Goal: Task Accomplishment & Management: Use online tool/utility

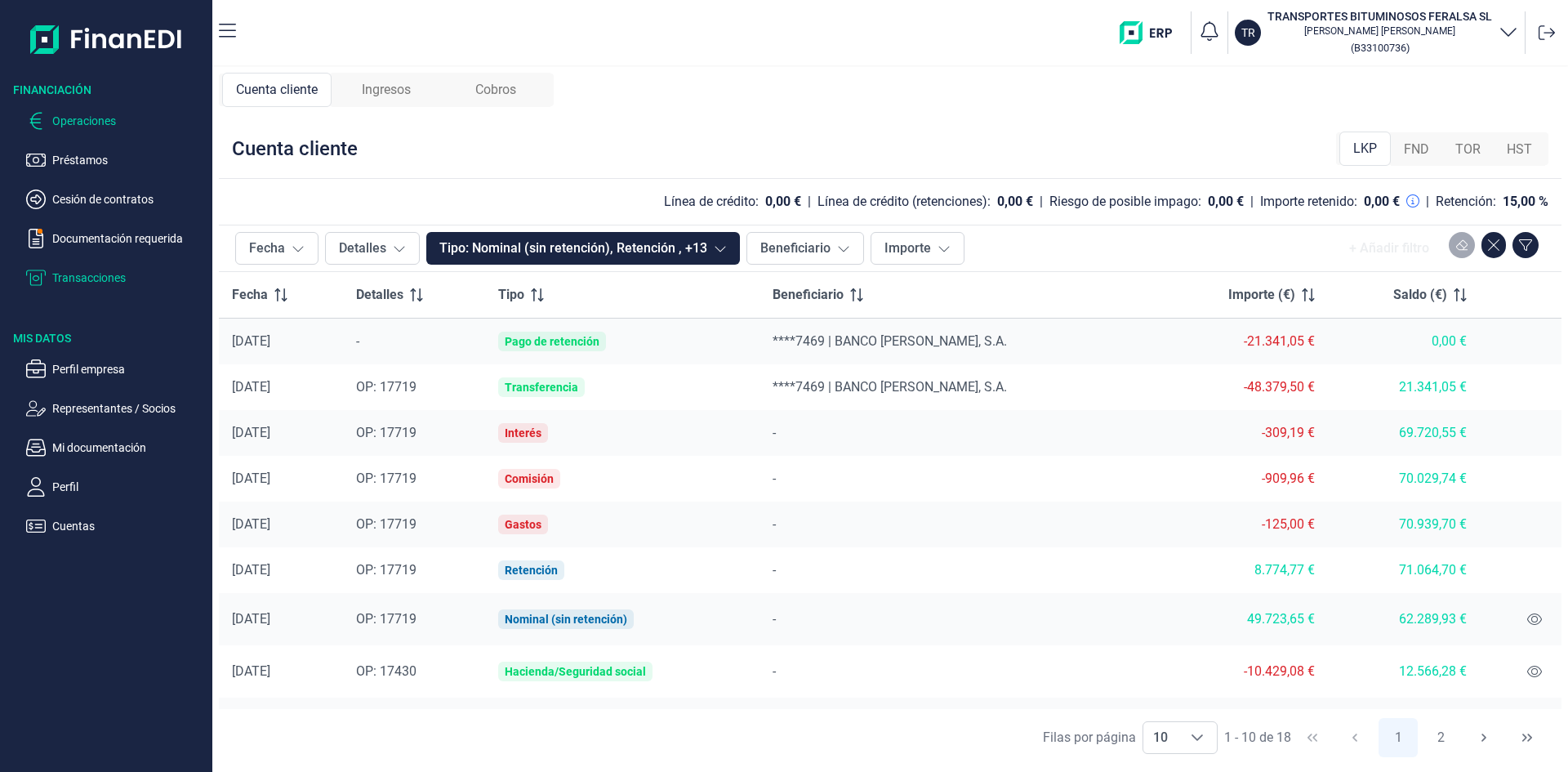
click at [88, 111] on p "Operaciones" at bounding box center [129, 121] width 154 height 20
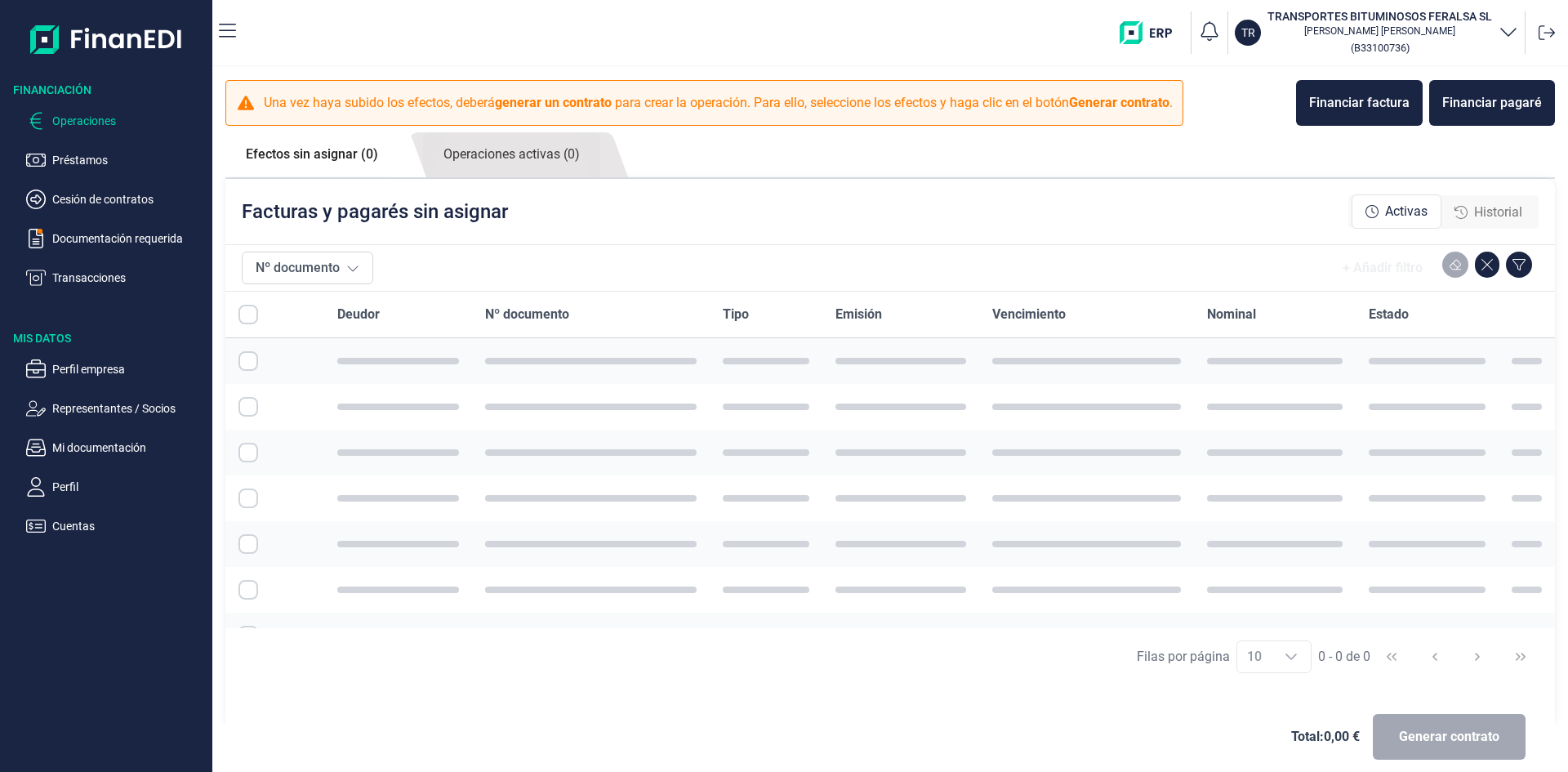
checkbox input "true"
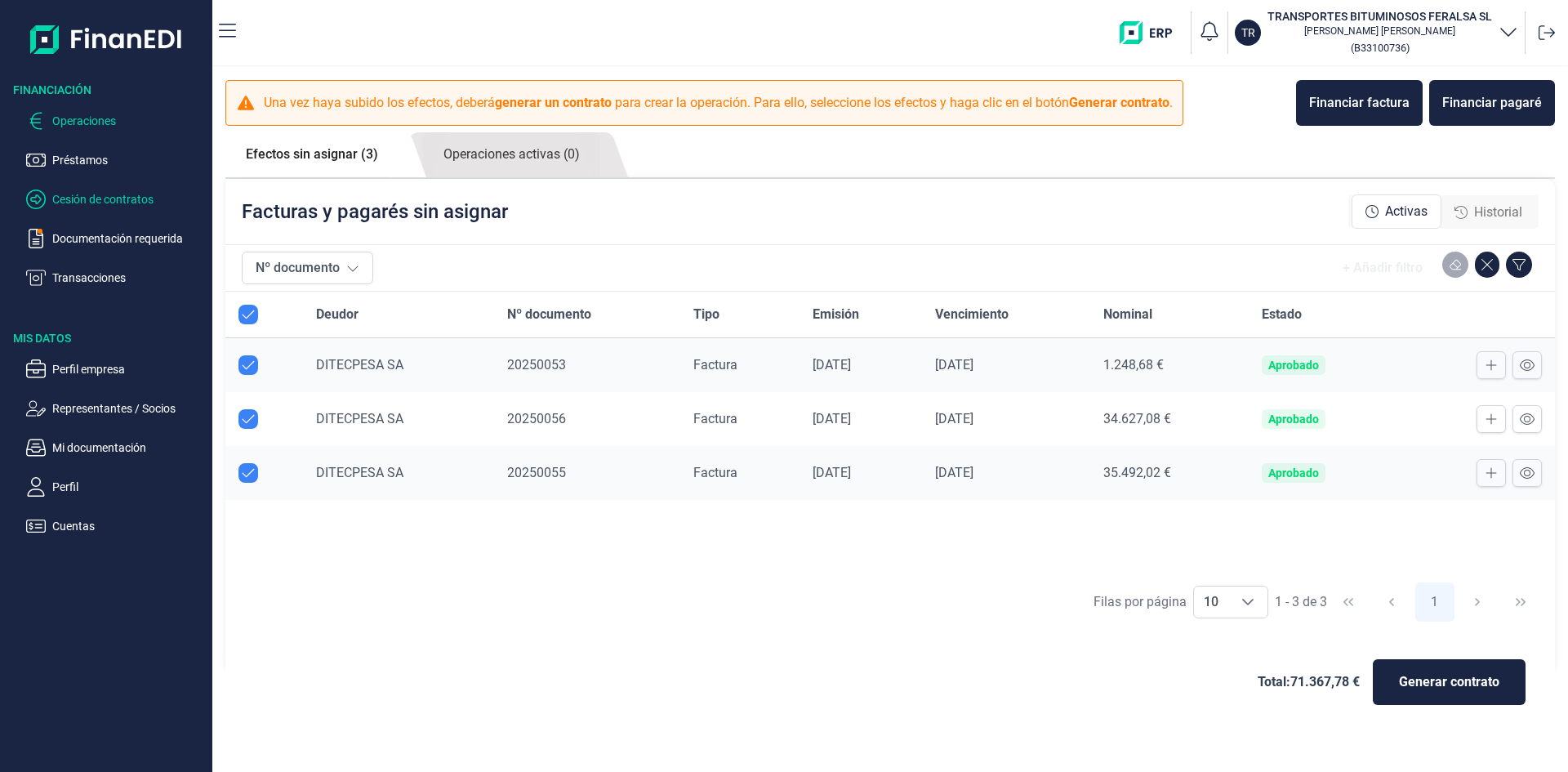
click at [86, 192] on p "Cesión de contratos" at bounding box center [129, 200] width 154 height 20
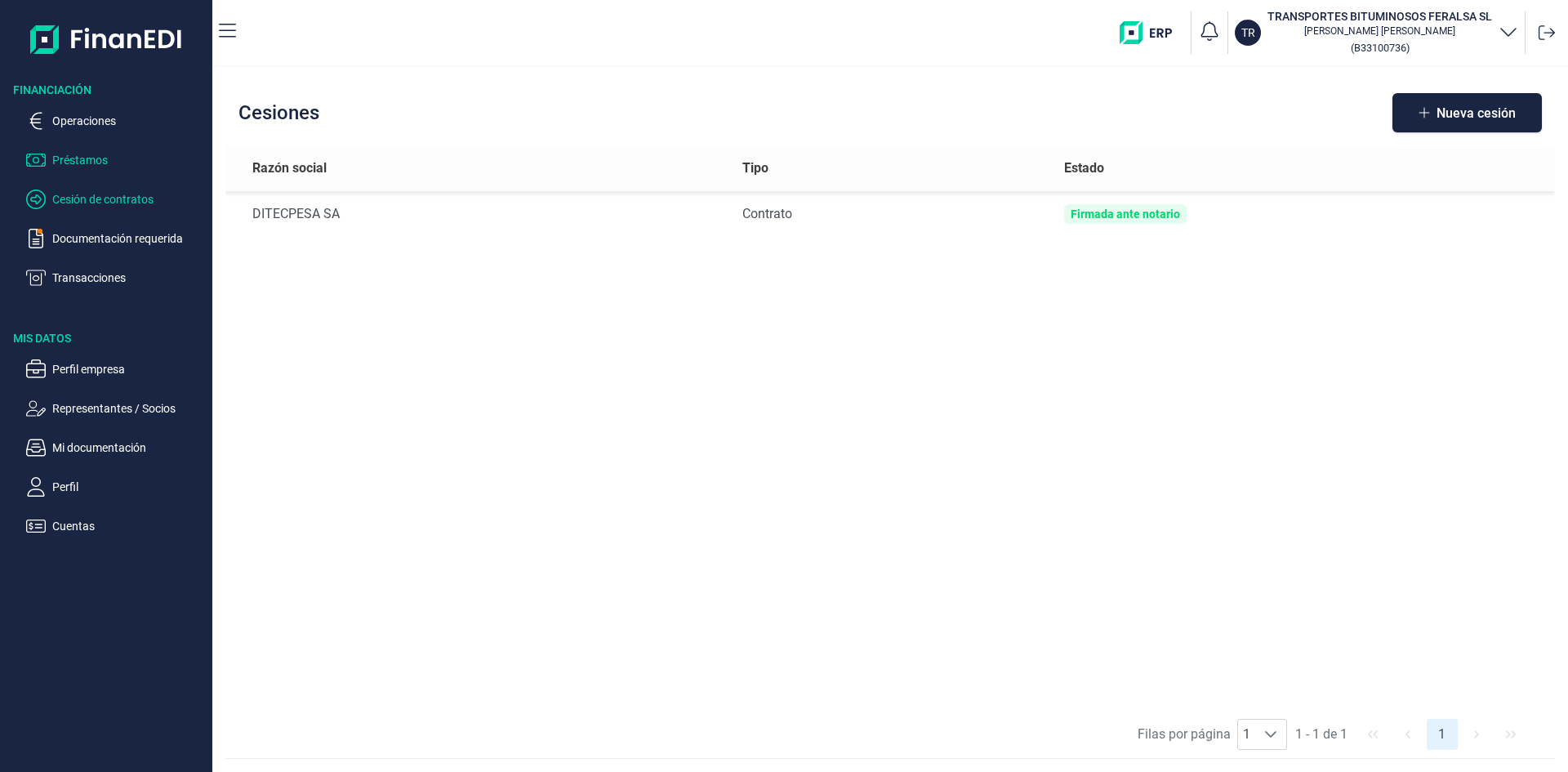
click at [71, 153] on p "Préstamos" at bounding box center [129, 160] width 154 height 20
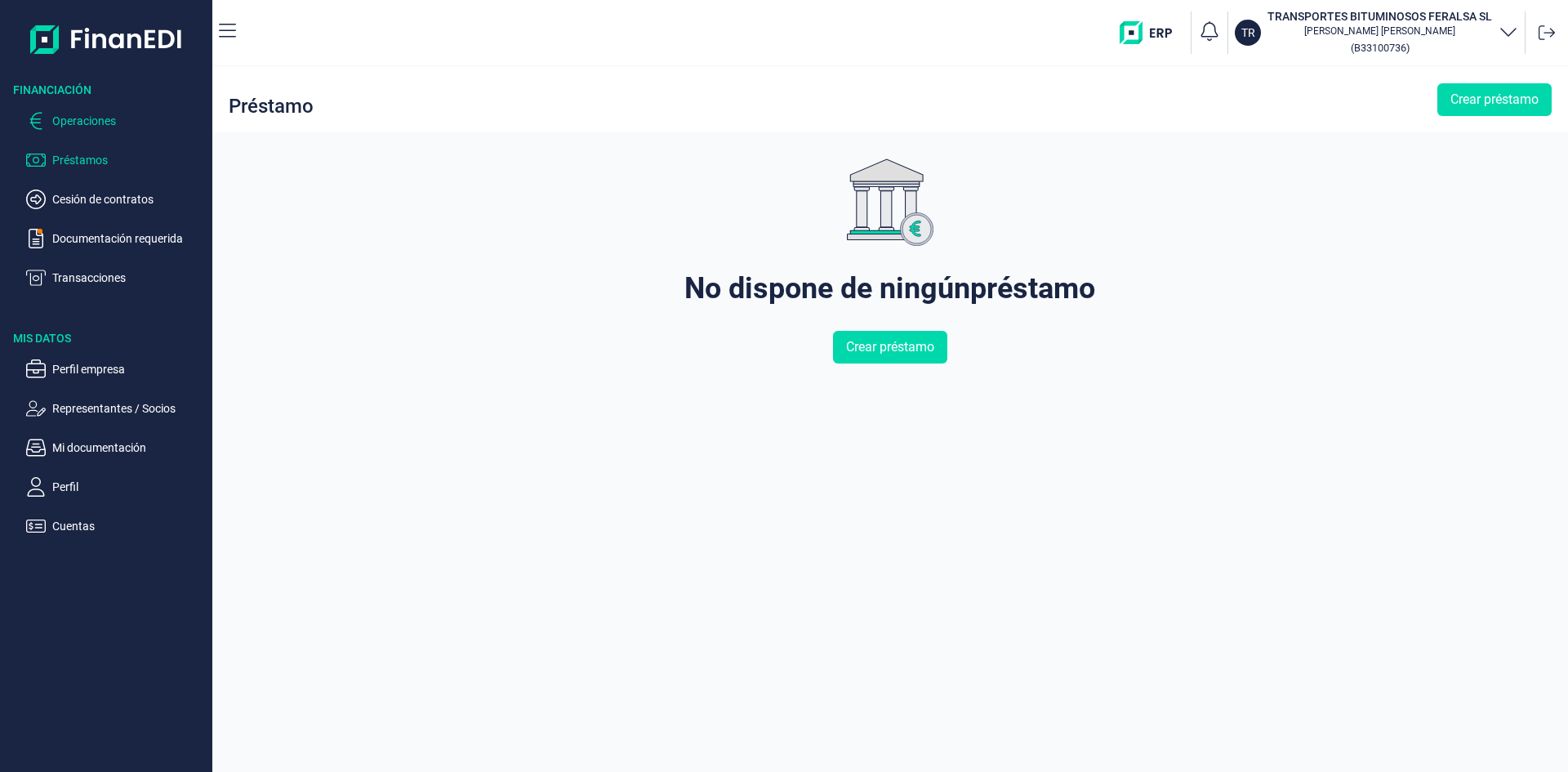
click at [80, 118] on p "Operaciones" at bounding box center [129, 121] width 154 height 20
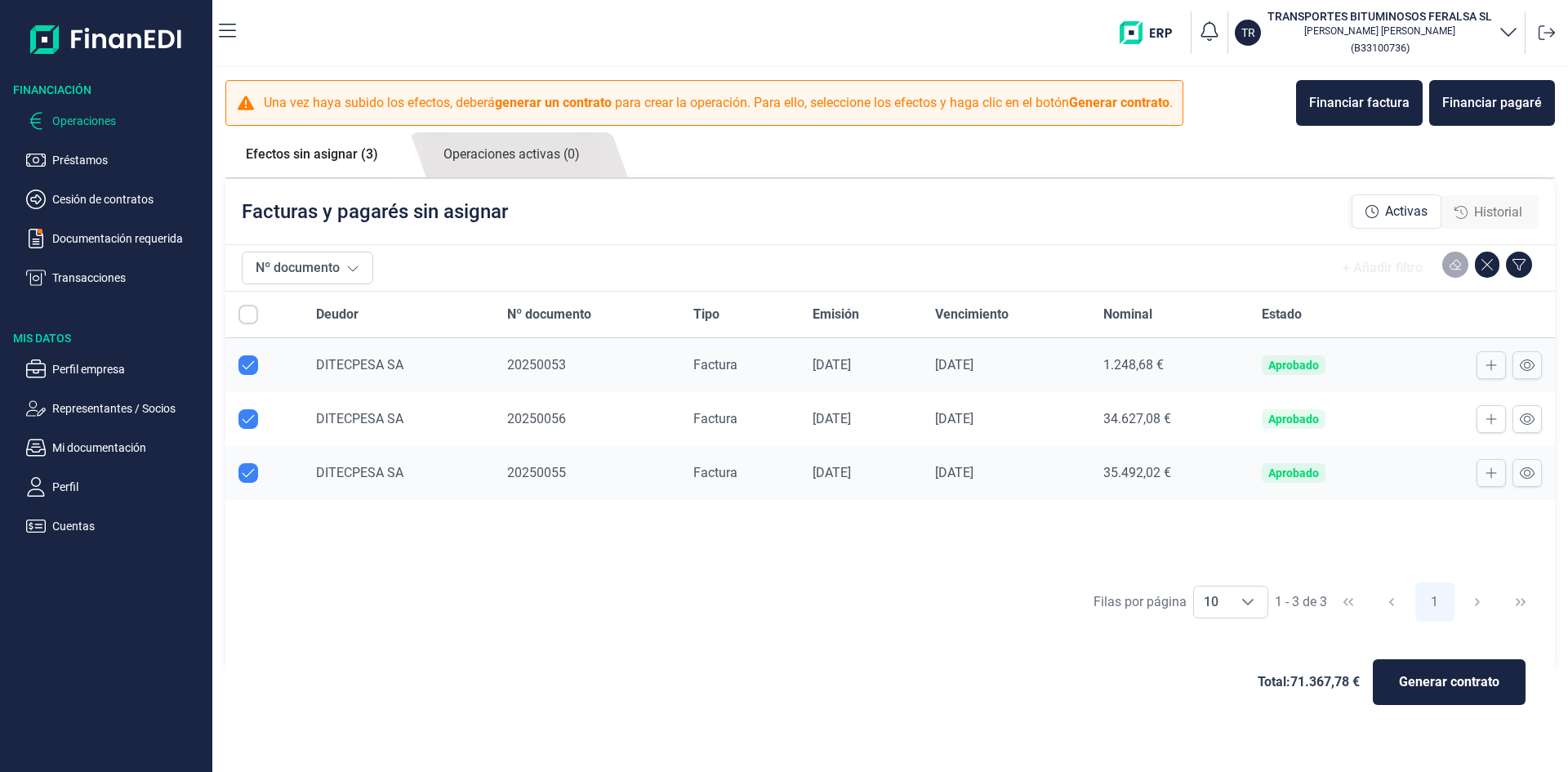
checkbox input "true"
click at [1442, 691] on span "Generar contrato" at bounding box center [1449, 683] width 100 height 20
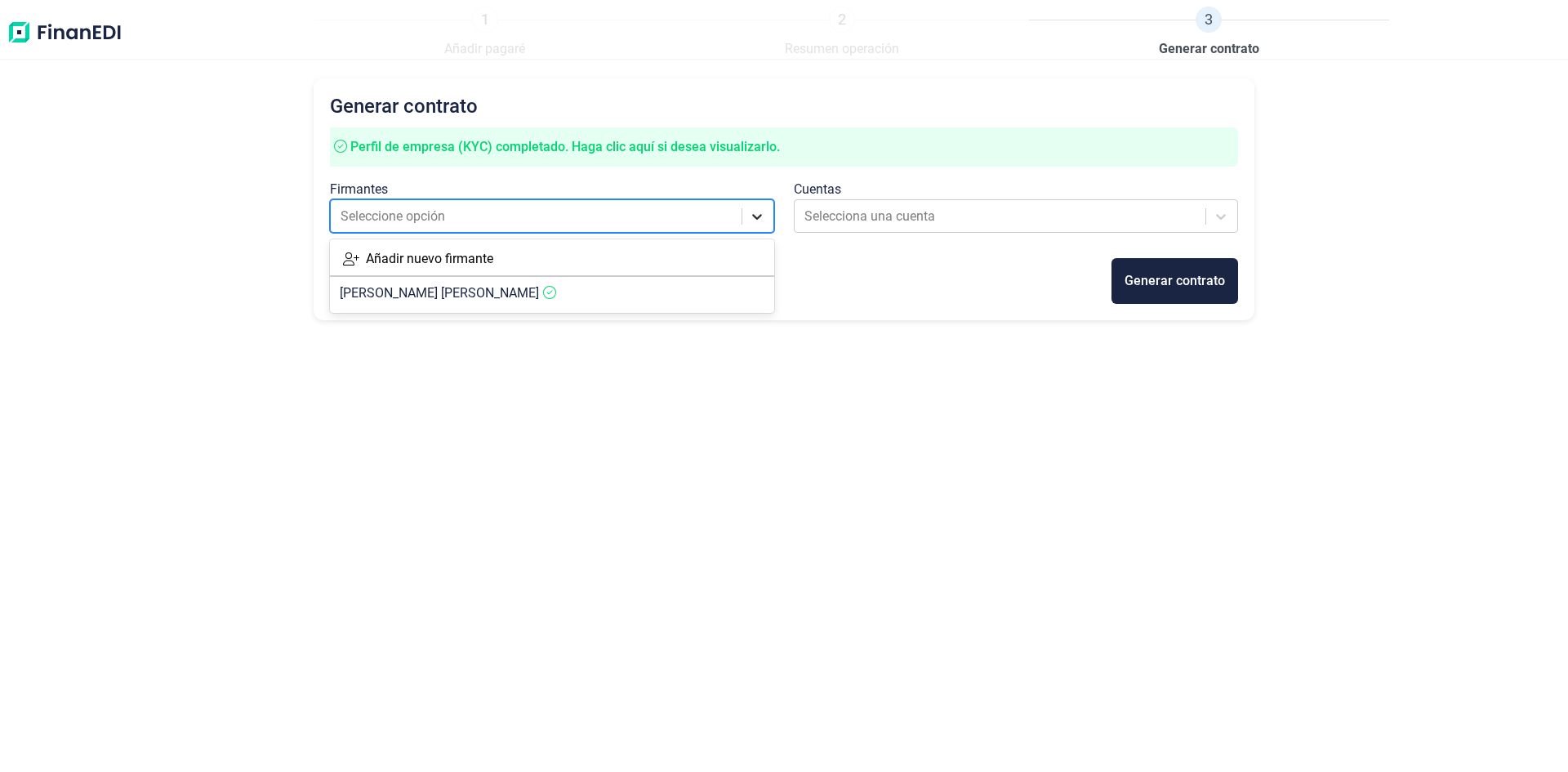
click at [756, 223] on icon at bounding box center [757, 216] width 16 height 16
click at [539, 293] on span "[PERSON_NAME]" at bounding box center [439, 292] width 199 height 15
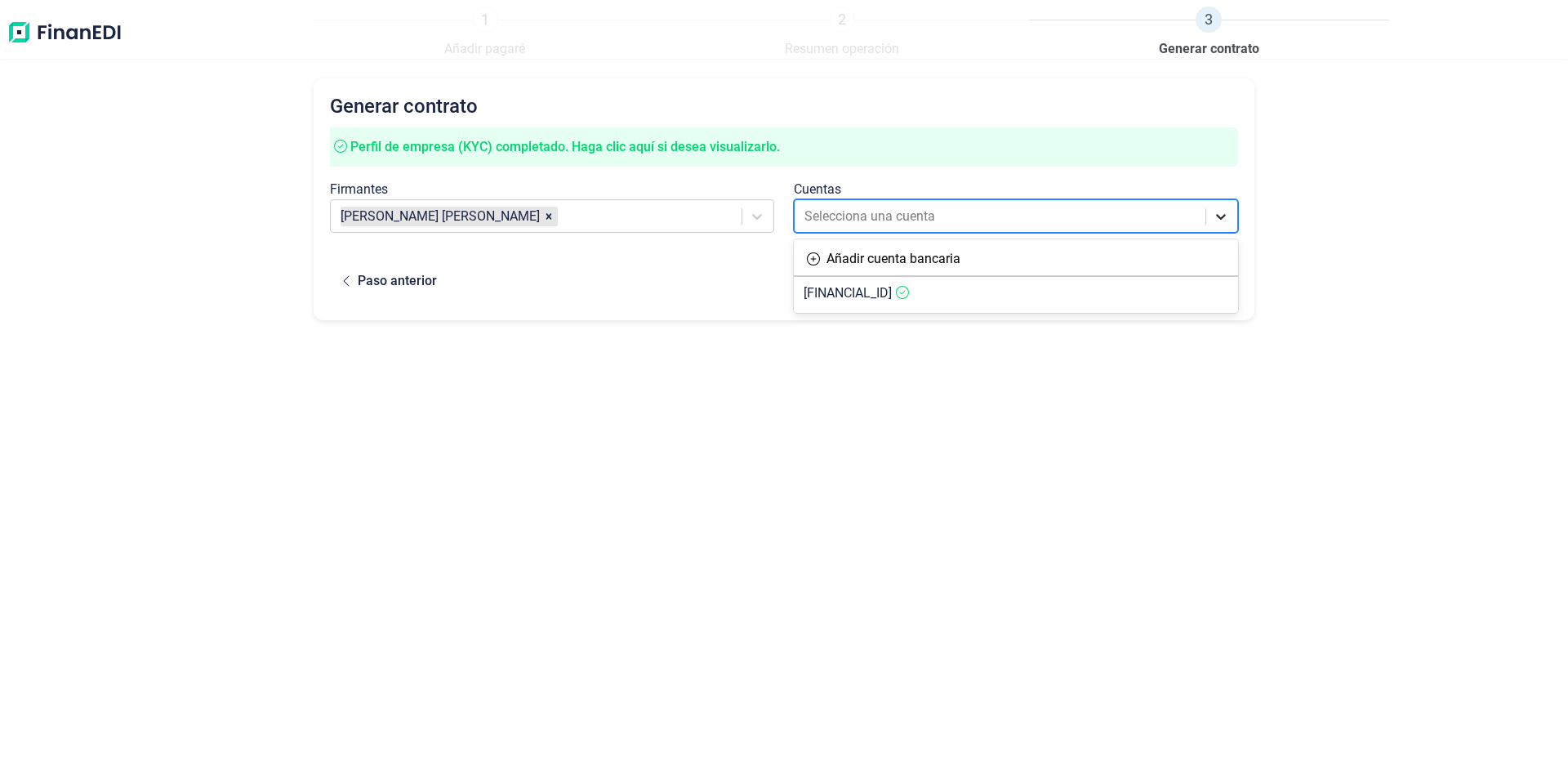
click at [1216, 218] on icon at bounding box center [1221, 216] width 16 height 16
click at [1025, 286] on article "[FINANCIAL_ID]" at bounding box center [1016, 293] width 445 height 33
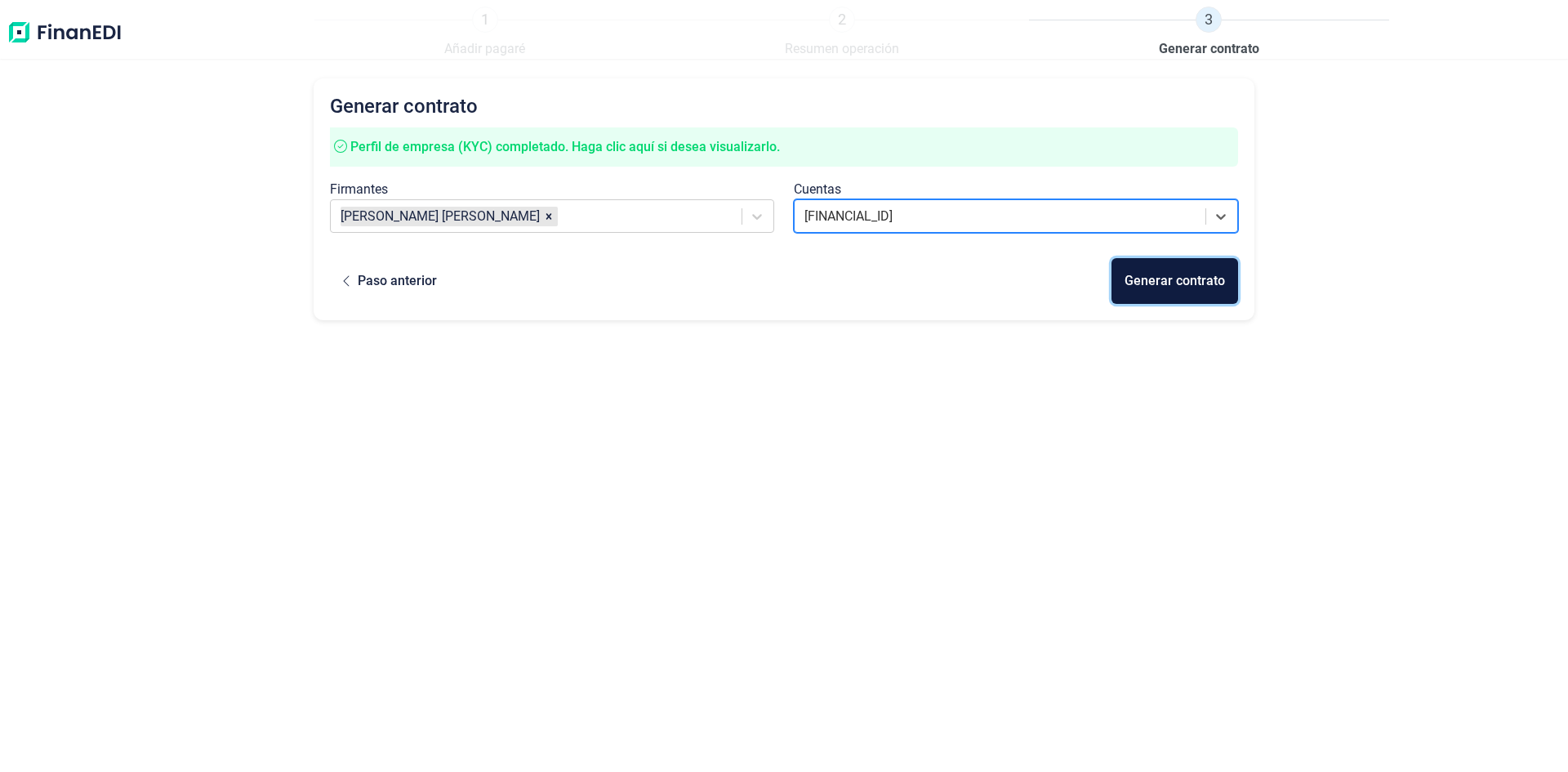
click at [1186, 287] on div "Generar contrato" at bounding box center [1174, 281] width 100 height 20
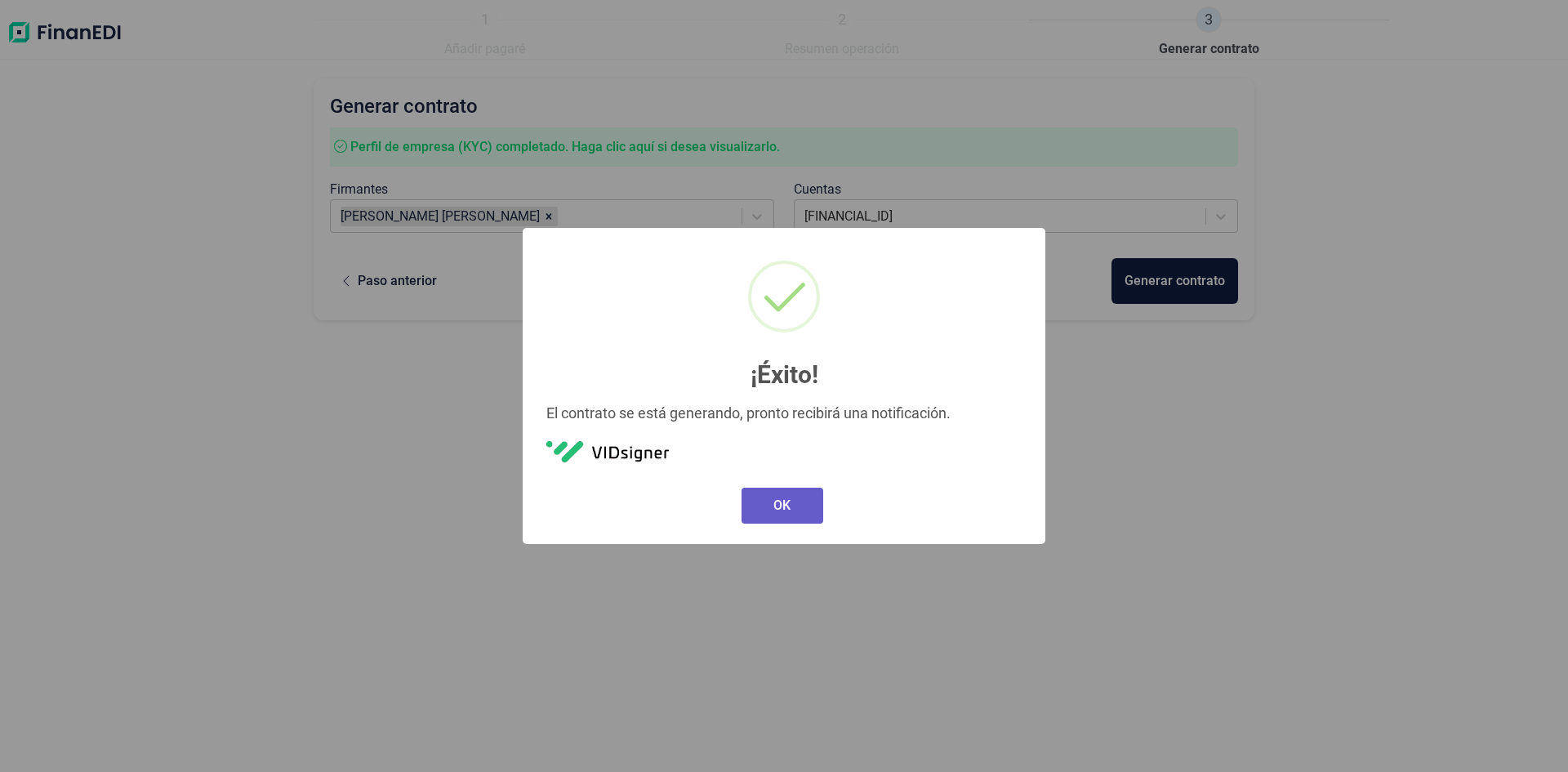
click at [768, 503] on button "OK" at bounding box center [782, 505] width 81 height 36
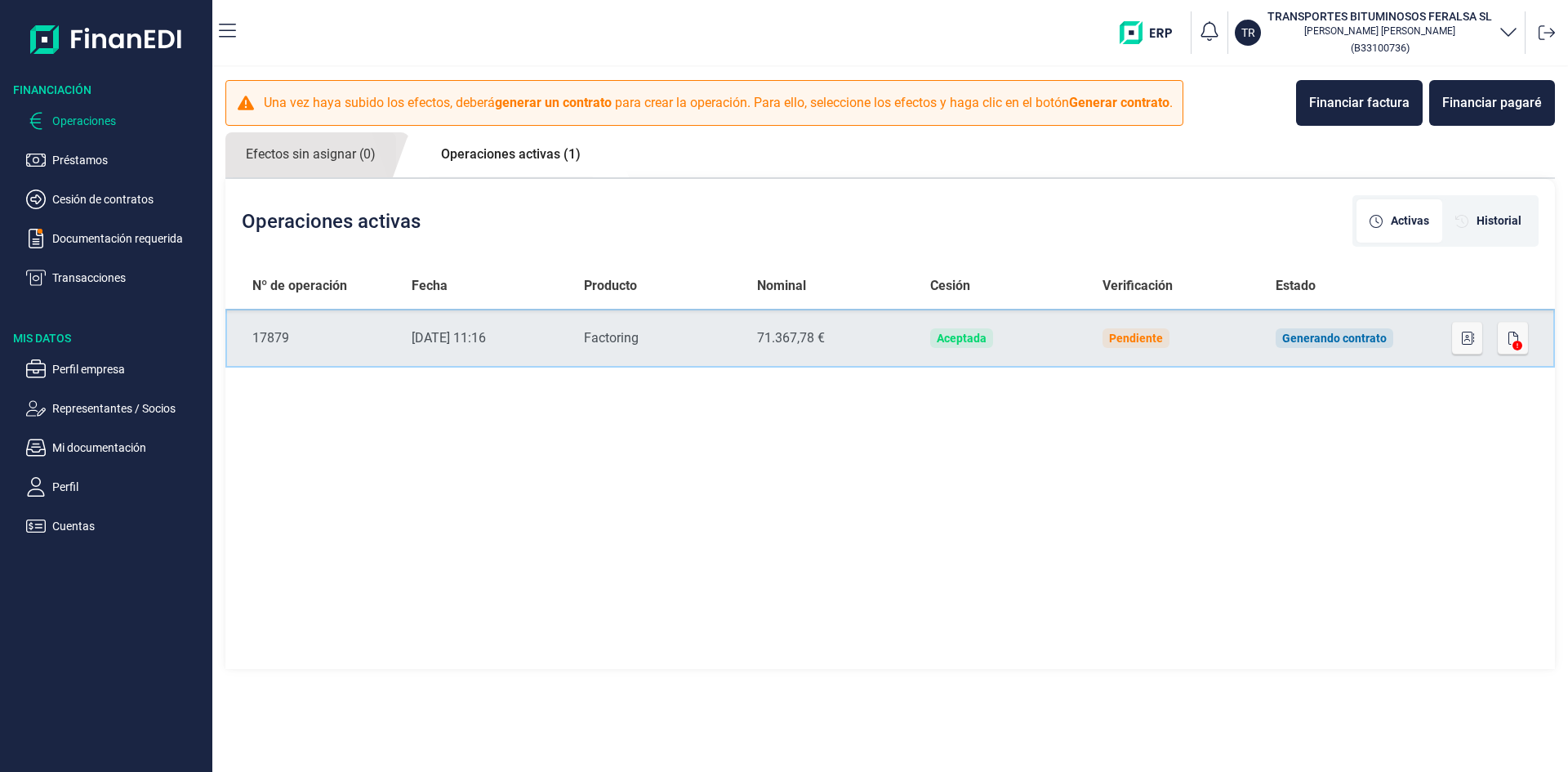
click at [1326, 336] on div "Generando contrato" at bounding box center [1335, 338] width 105 height 13
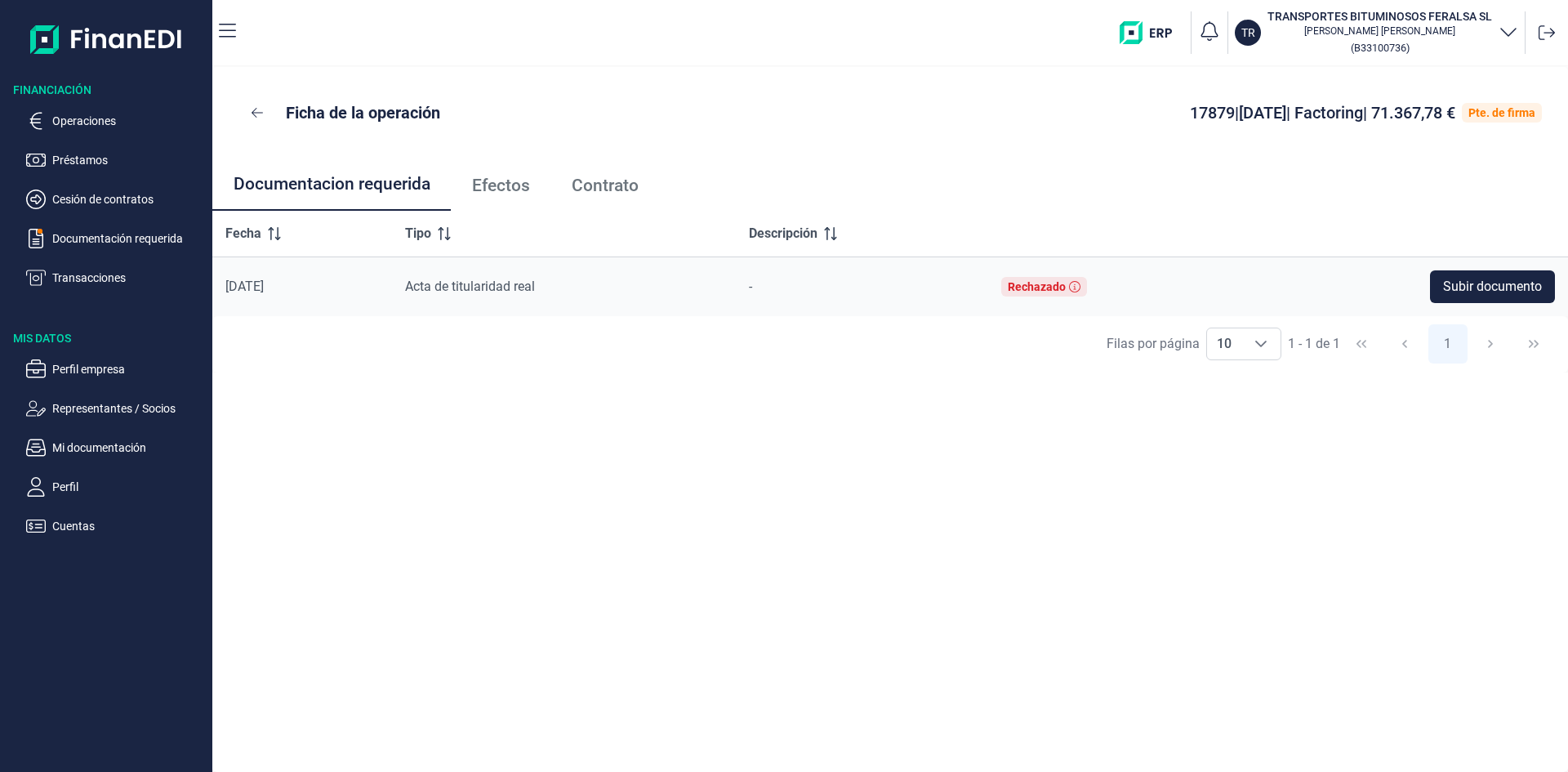
click at [894, 521] on div "Ficha de la operación 17879 | [DATE] | Factoring | 71.367,78 € Pte. de firma Do…" at bounding box center [890, 419] width 1356 height 705
click at [95, 112] on p "Operaciones" at bounding box center [129, 121] width 154 height 20
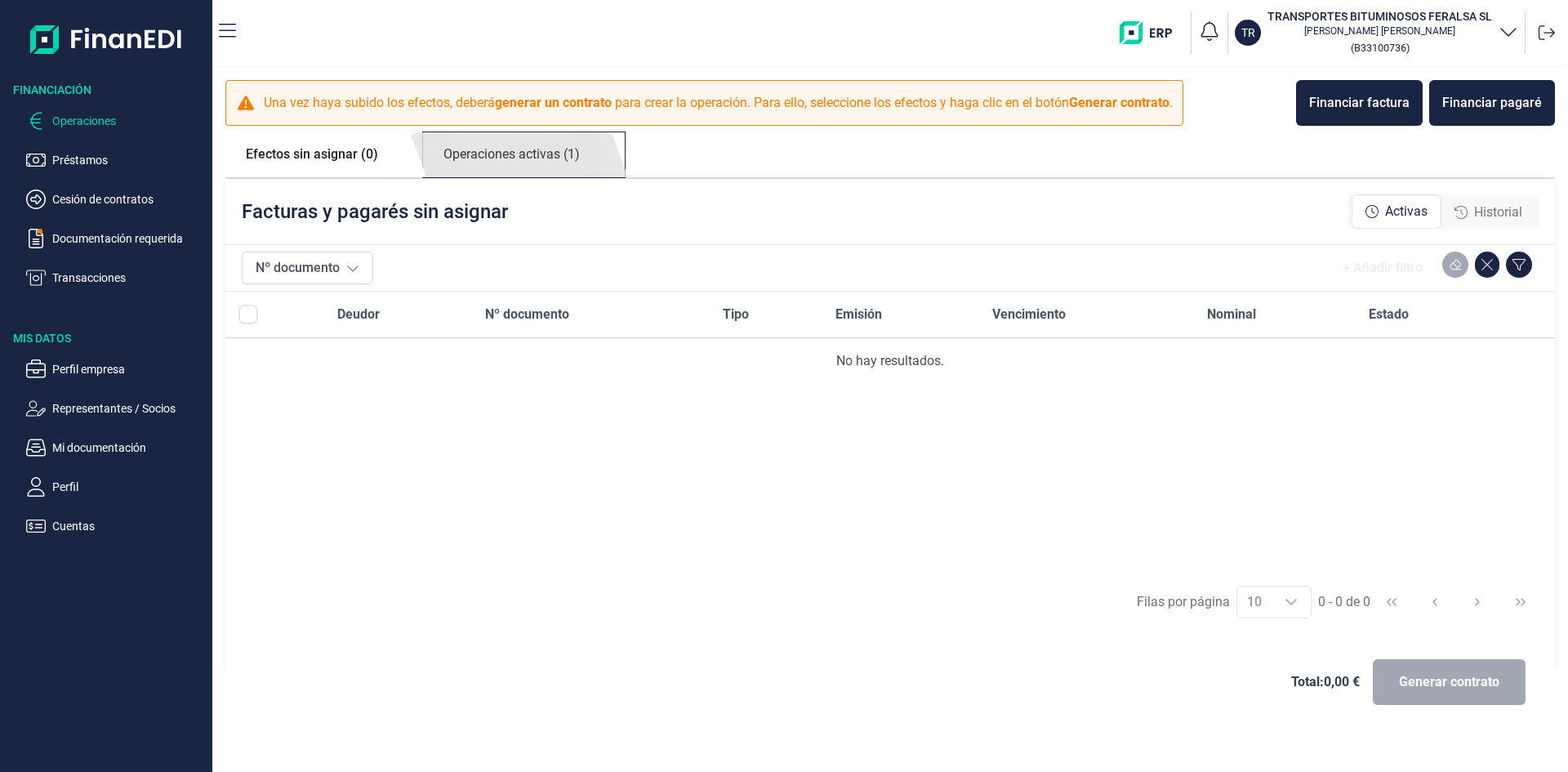
click at [518, 155] on link "Operaciones activas (1)" at bounding box center [512, 155] width 177 height 45
